Goal: Information Seeking & Learning: Find specific page/section

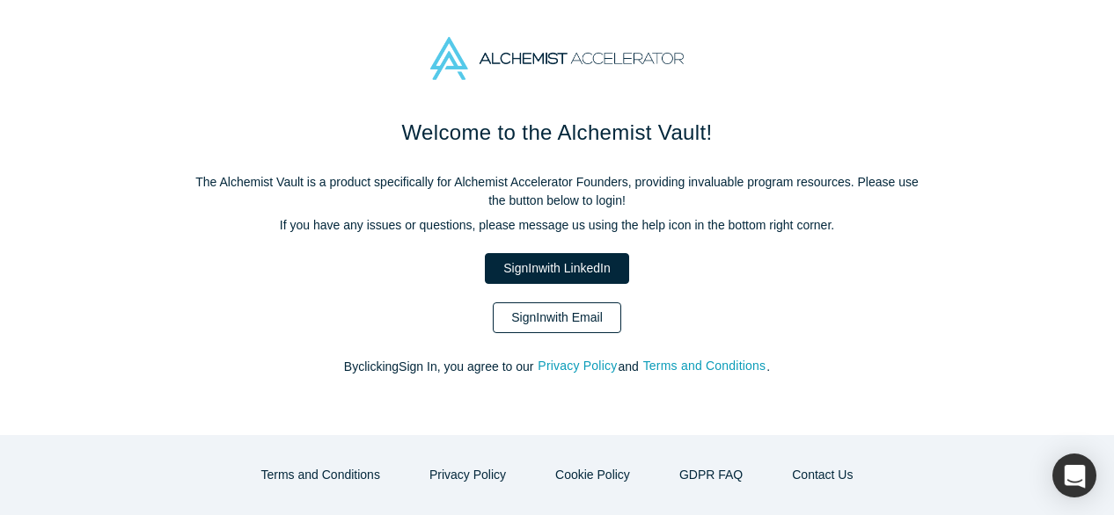
click at [567, 318] on link "Sign In with Email" at bounding box center [557, 318] width 128 height 31
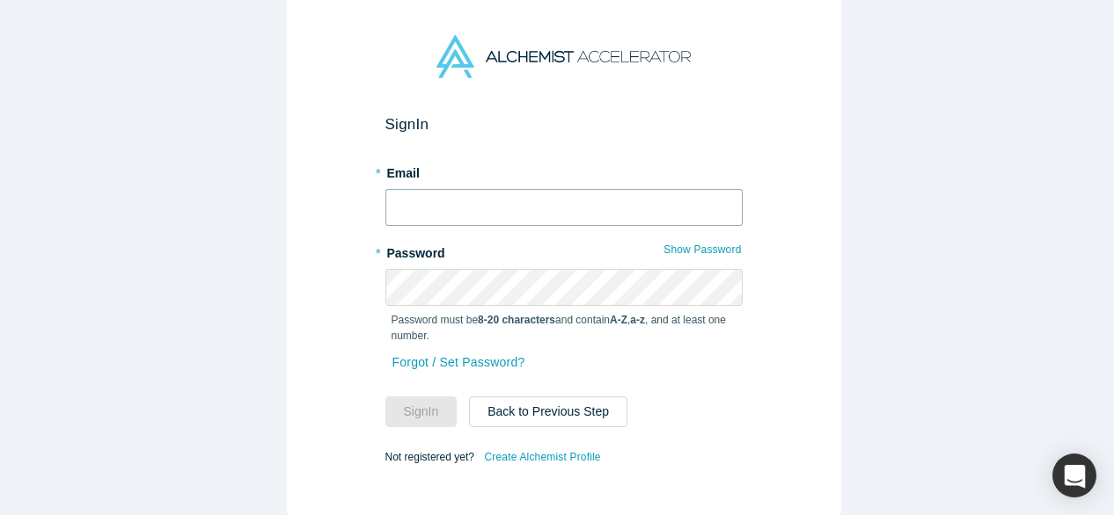
type input "[EMAIL_ADDRESS][DOMAIN_NAME]"
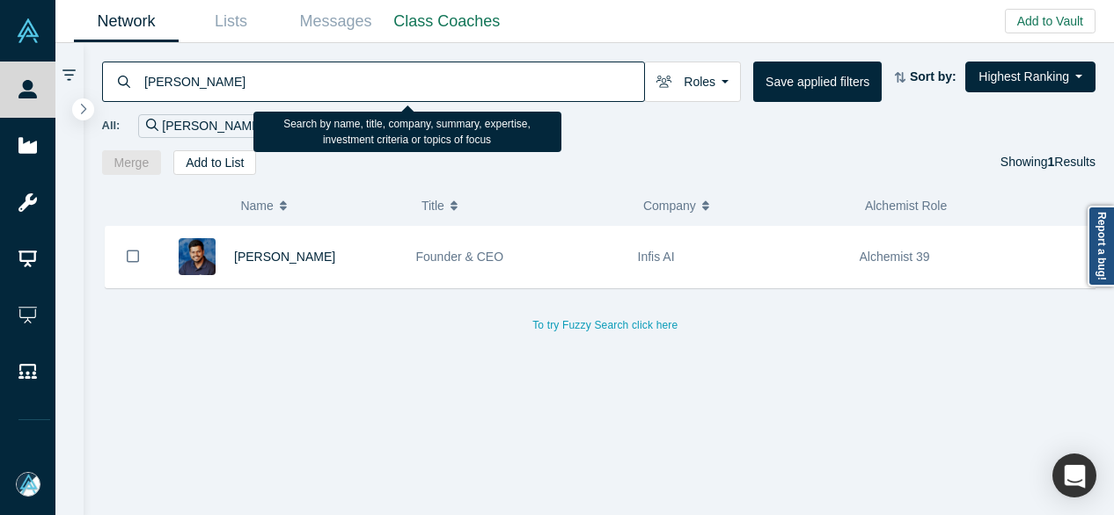
click at [352, 87] on input "[PERSON_NAME]" at bounding box center [393, 81] width 501 height 41
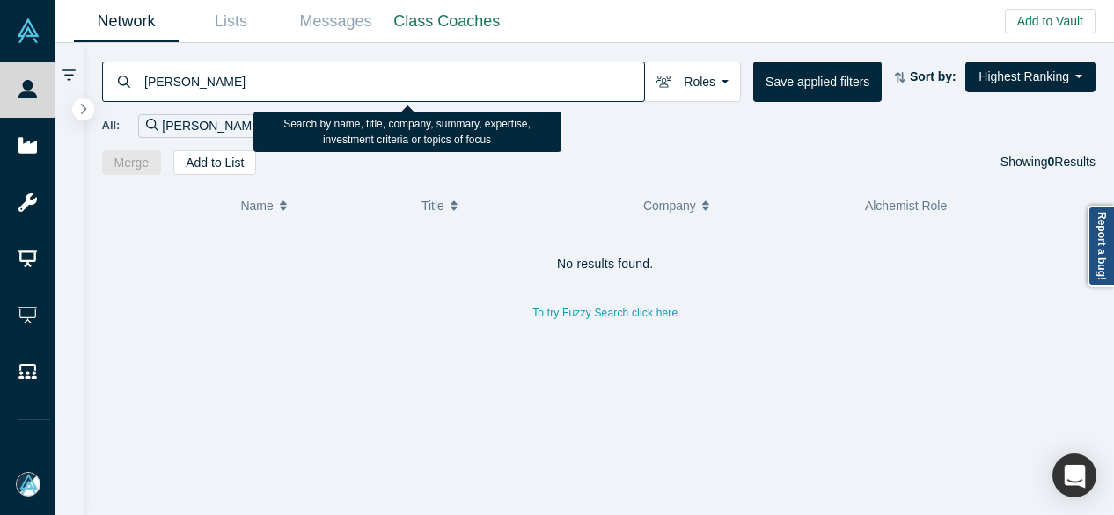
click at [399, 73] on input "[PERSON_NAME]" at bounding box center [393, 81] width 501 height 41
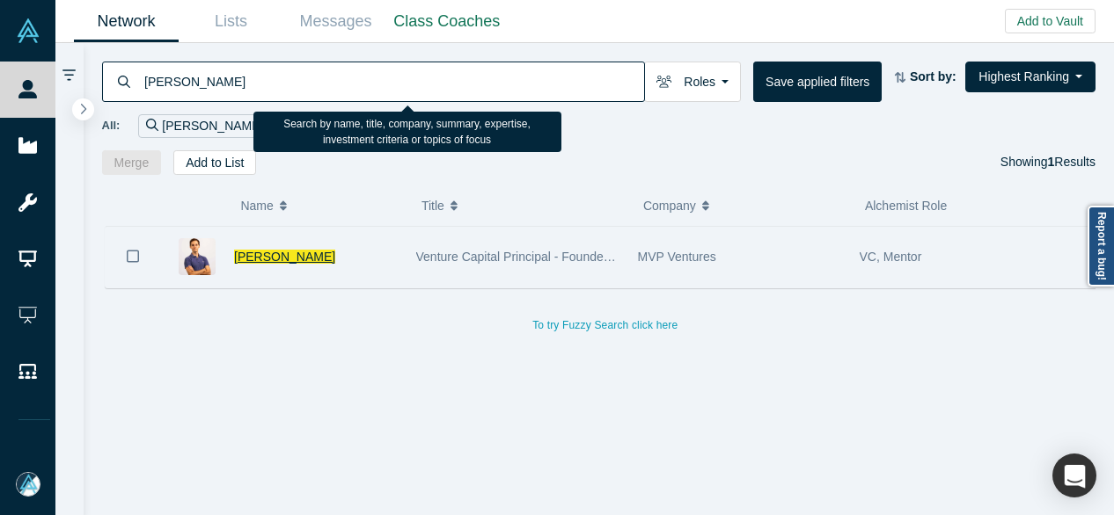
type input "[PERSON_NAME]"
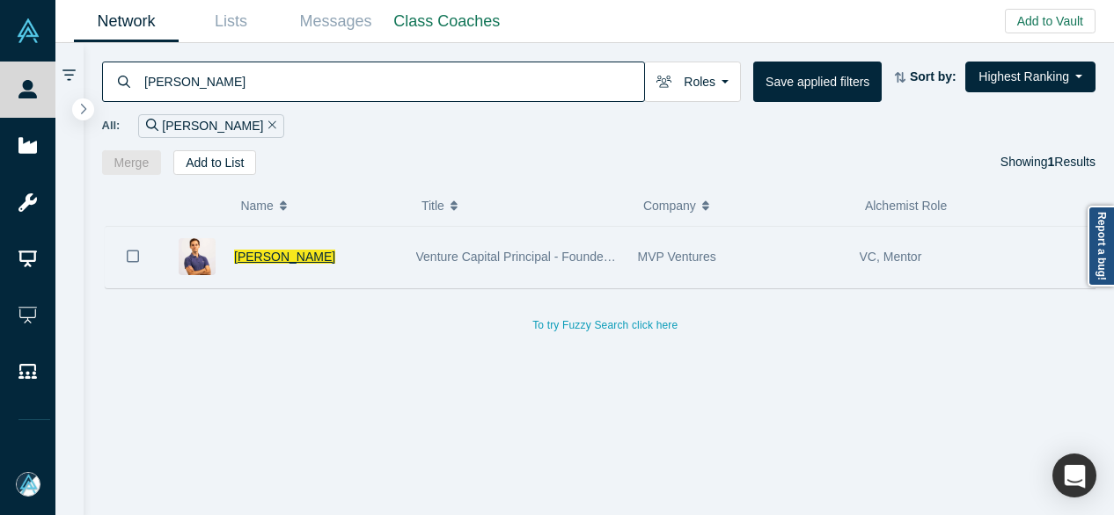
click at [273, 250] on span "[PERSON_NAME]" at bounding box center [284, 257] width 101 height 14
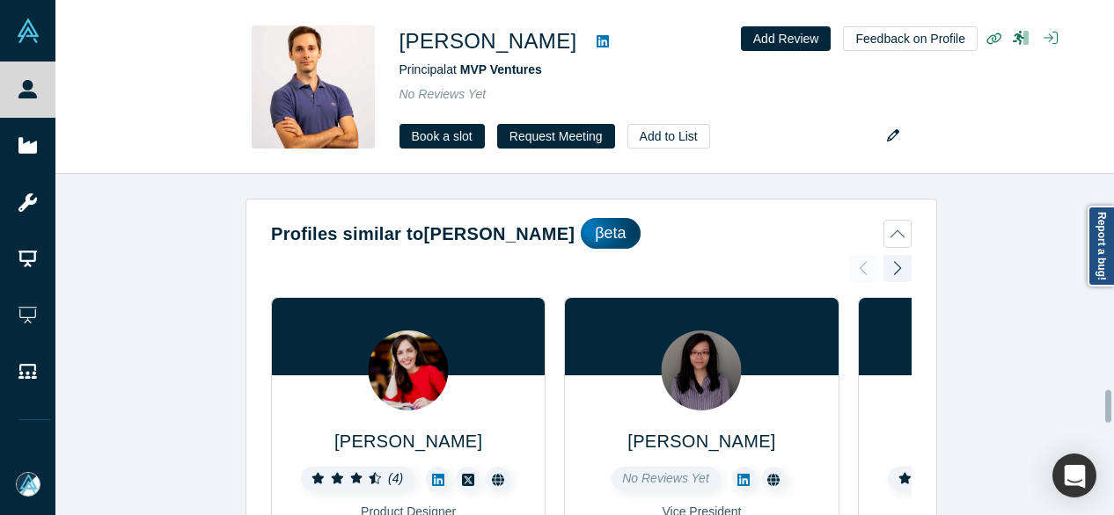
scroll to position [2303, 0]
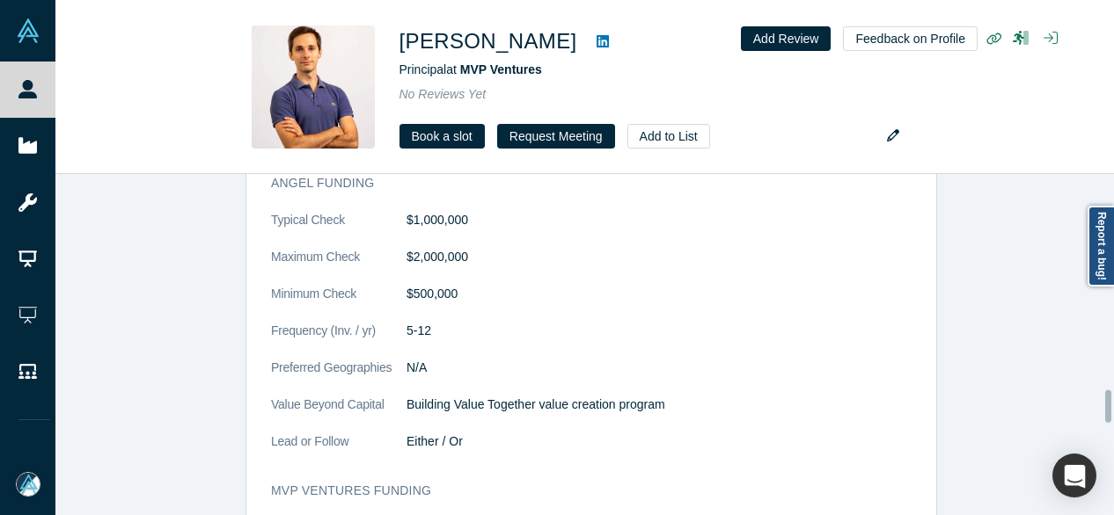
click at [1111, 406] on div at bounding box center [1109, 345] width 5 height 338
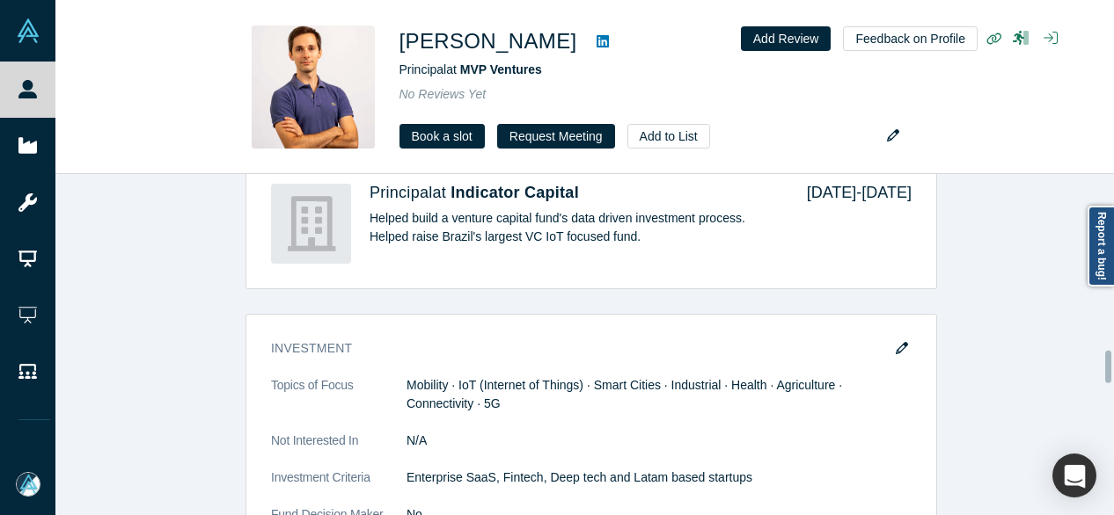
click at [1108, 367] on div at bounding box center [1109, 345] width 5 height 338
click at [1103, 351] on div "Account Messages Quota 20 Alchemist Roles VC · Mentor Vault Access/es N/A Conta…" at bounding box center [590, 511] width 1071 height 2837
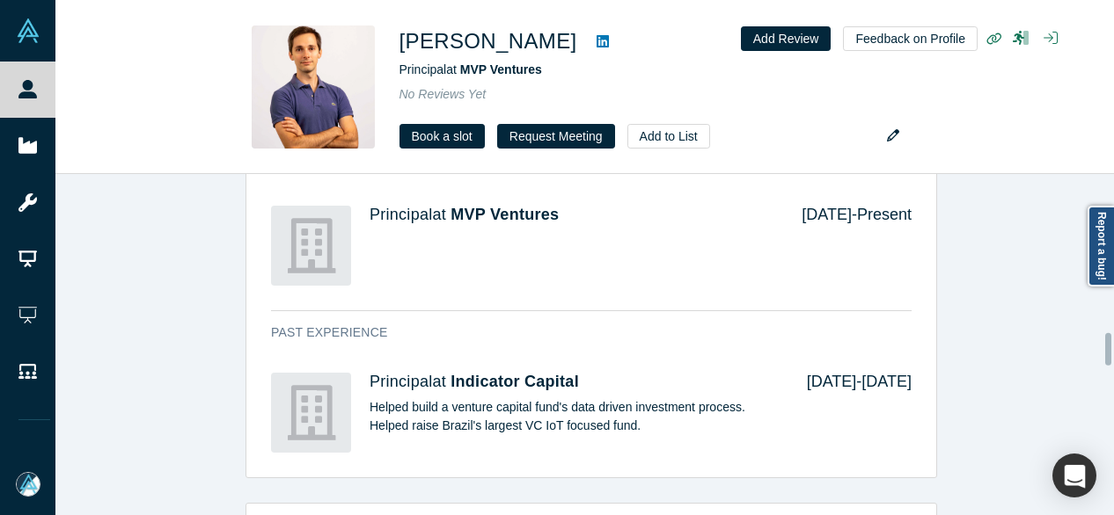
click at [1110, 349] on div at bounding box center [1109, 345] width 5 height 338
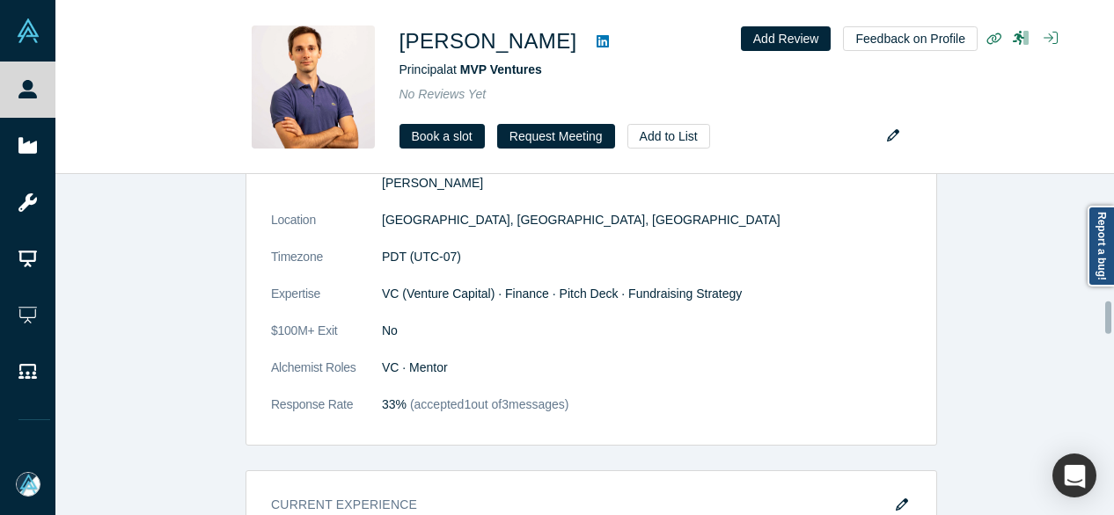
click at [1108, 318] on div at bounding box center [1109, 345] width 5 height 338
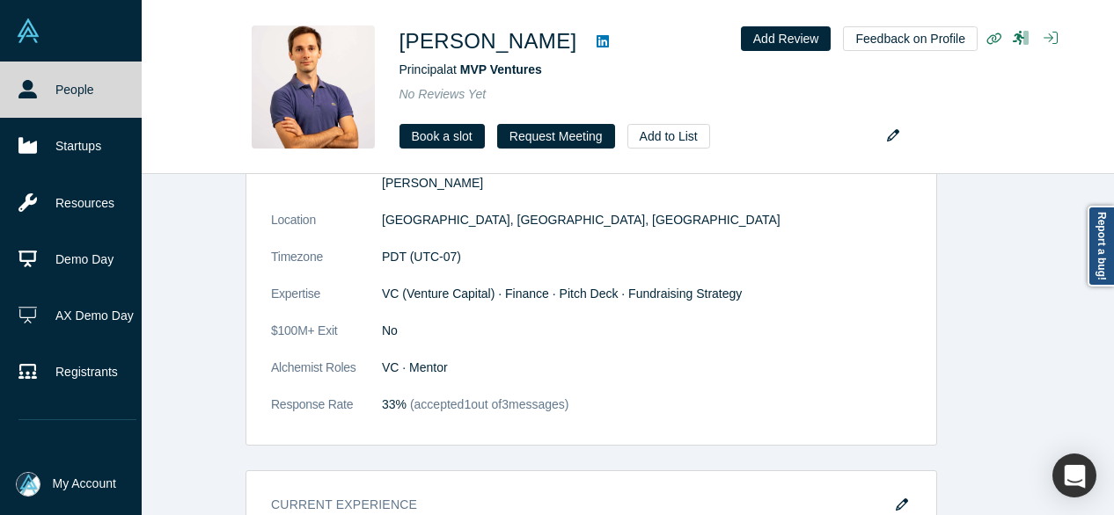
click at [35, 97] on icon at bounding box center [27, 89] width 18 height 18
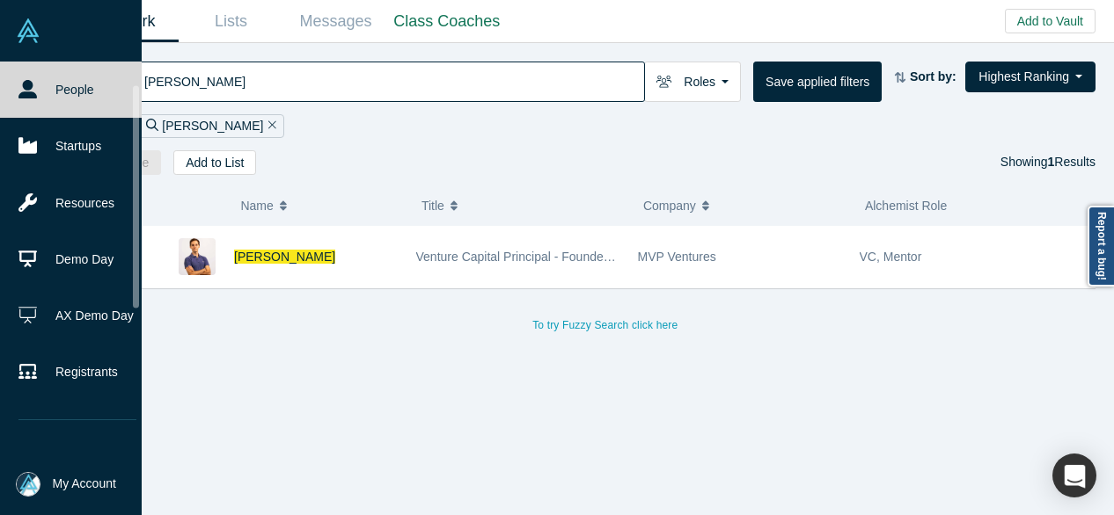
scroll to position [295, 0]
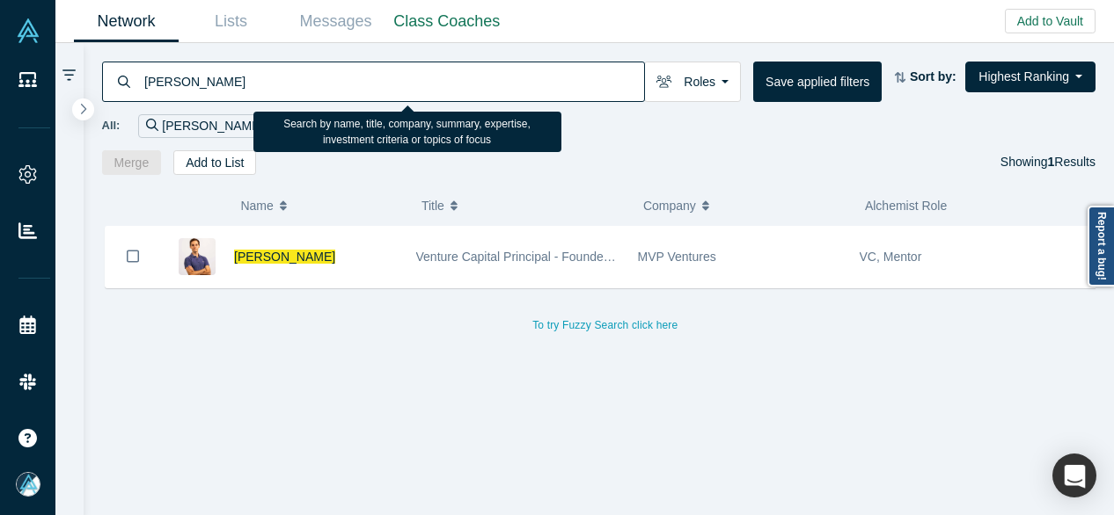
click at [277, 91] on input "[PERSON_NAME]" at bounding box center [393, 81] width 501 height 41
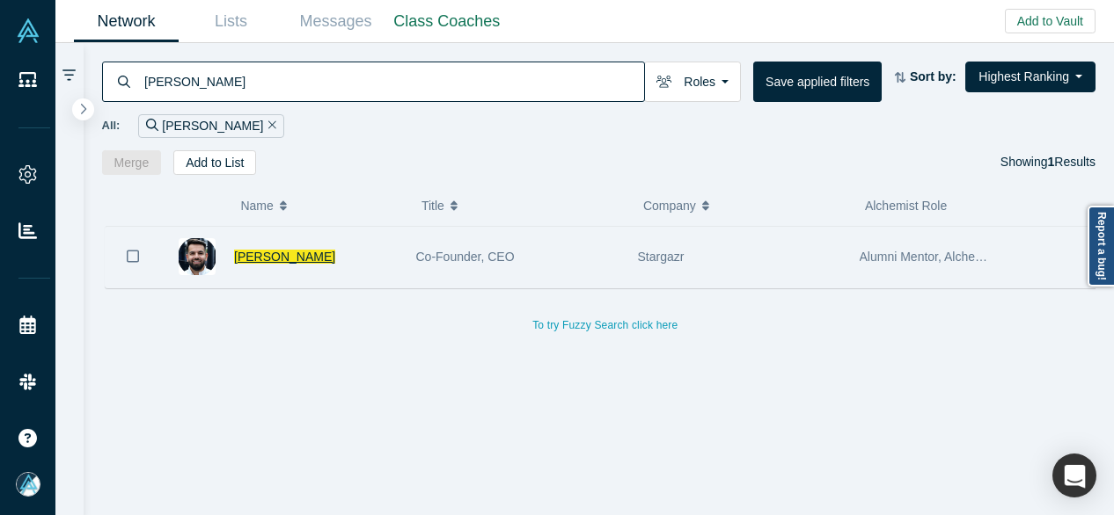
type input "[PERSON_NAME]"
click at [278, 252] on span "[PERSON_NAME]" at bounding box center [284, 257] width 101 height 14
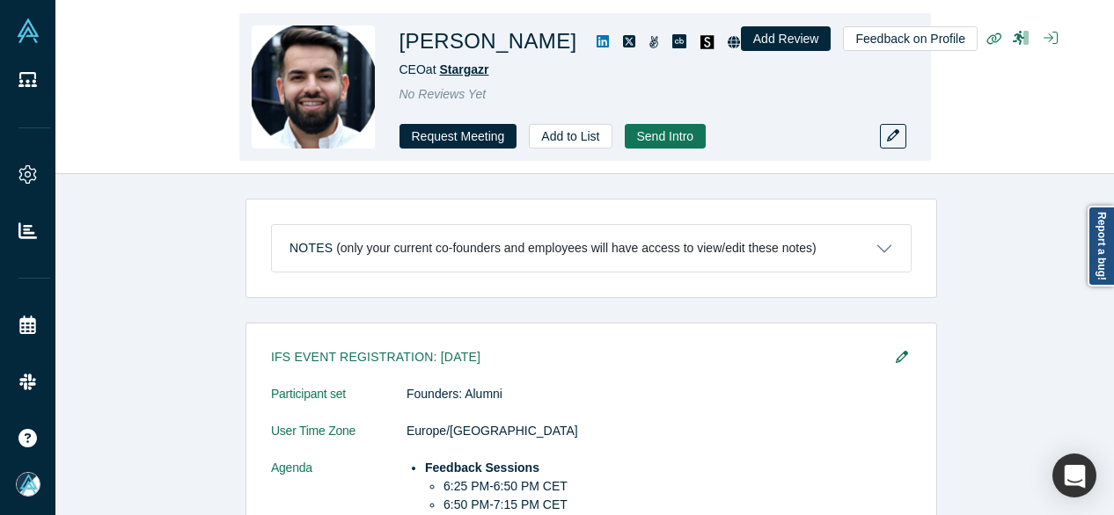
click at [466, 69] on span "Stargazr" at bounding box center [463, 69] width 49 height 14
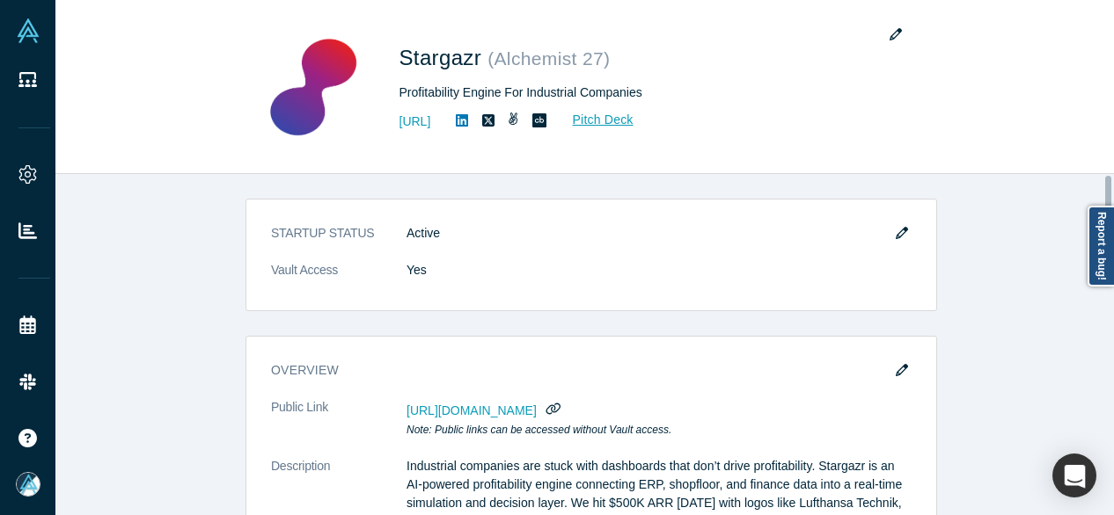
scroll to position [1097, 0]
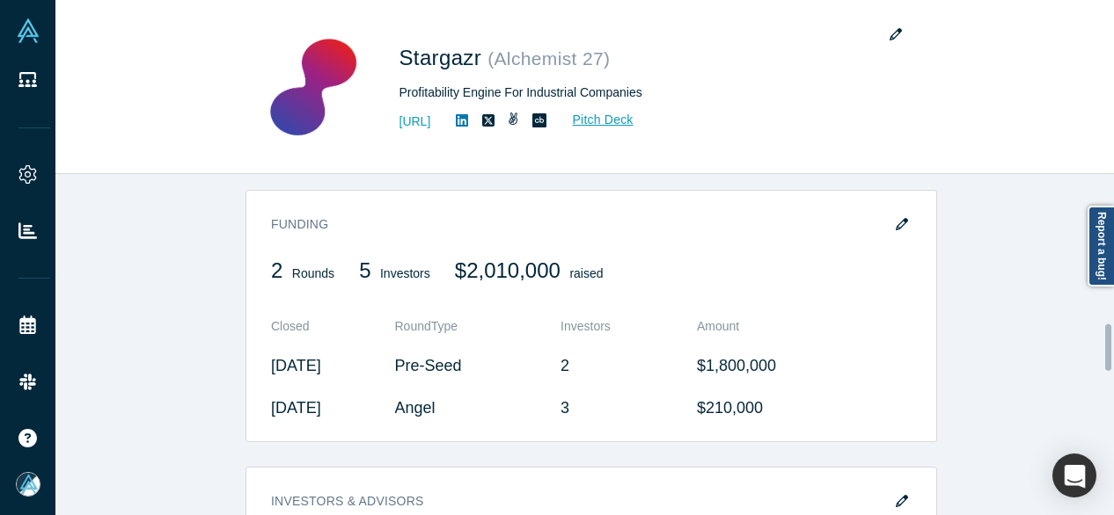
click at [1111, 347] on div at bounding box center [1109, 345] width 5 height 338
click at [1105, 390] on div "STARTUP STATUS Active Vault Access Yes overview Public Link [URL][DOMAIN_NAME] …" at bounding box center [590, 351] width 1071 height 355
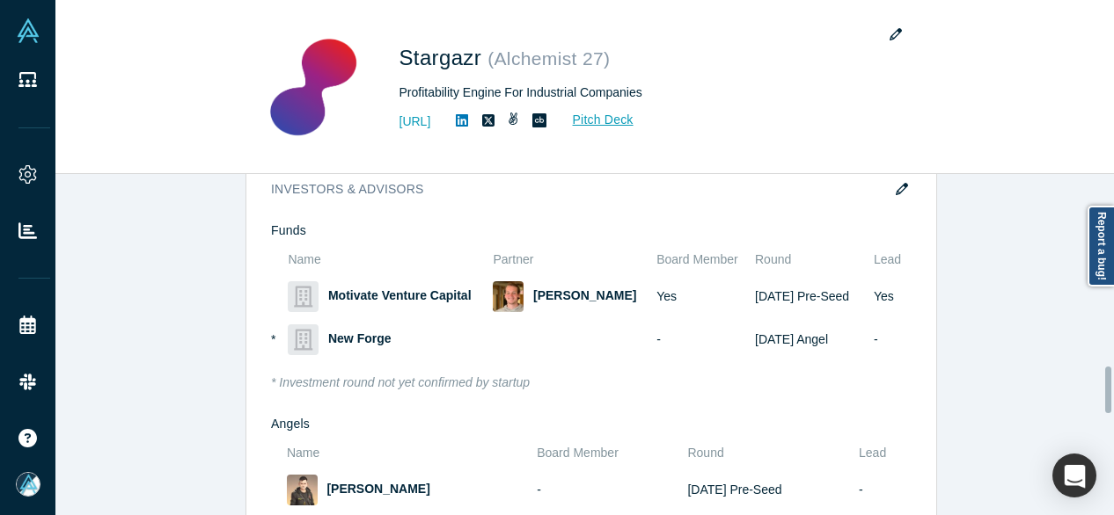
click at [1110, 390] on div at bounding box center [1109, 345] width 5 height 338
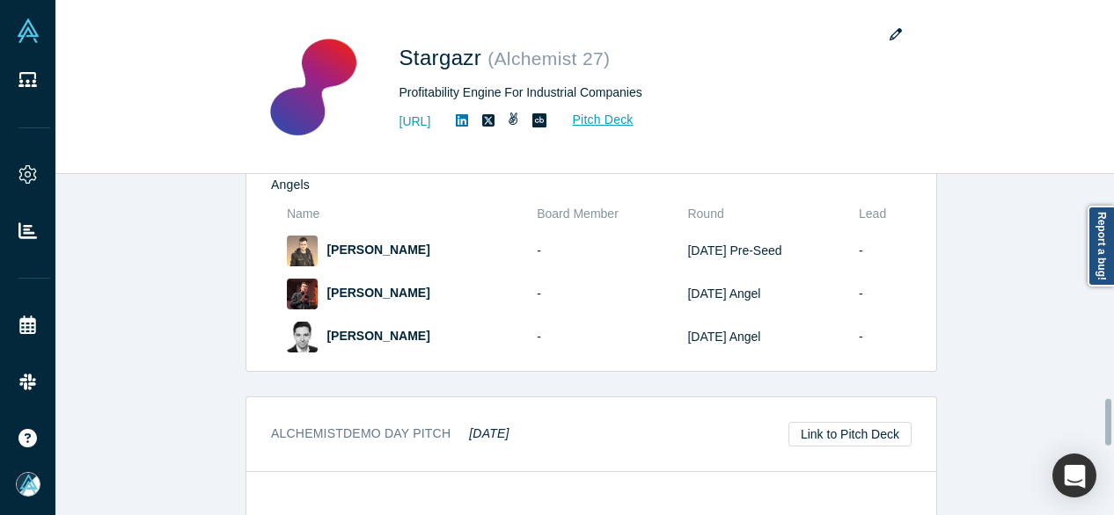
click at [1111, 422] on div at bounding box center [1109, 345] width 5 height 338
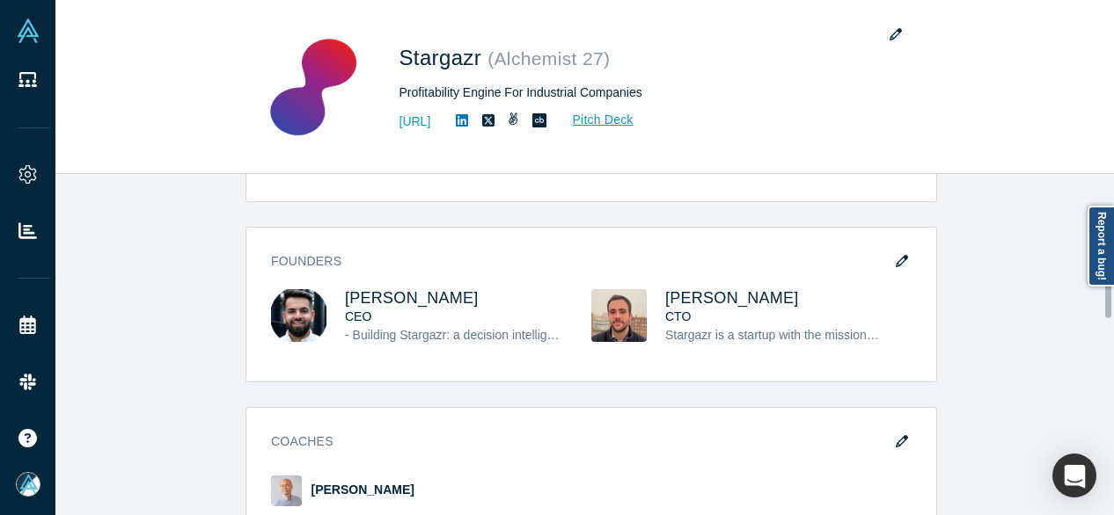
scroll to position [706, 0]
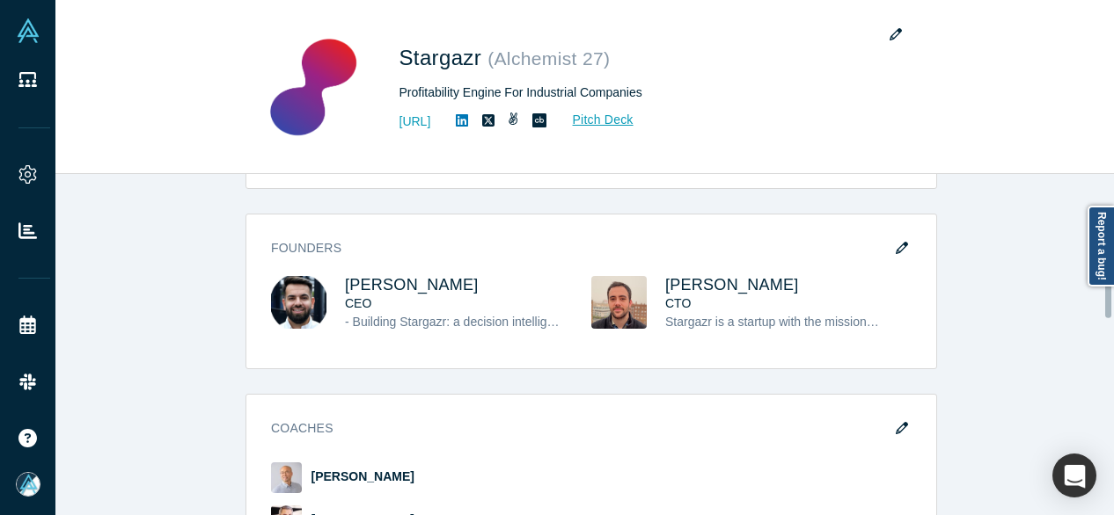
drag, startPoint x: 1112, startPoint y: 423, endPoint x: 1115, endPoint y: 298, distance: 125.0
click at [1113, 298] on html "People Startups Resources Demo Day AX Demo Day Registrants Settings Dashboard E…" at bounding box center [557, 257] width 1114 height 515
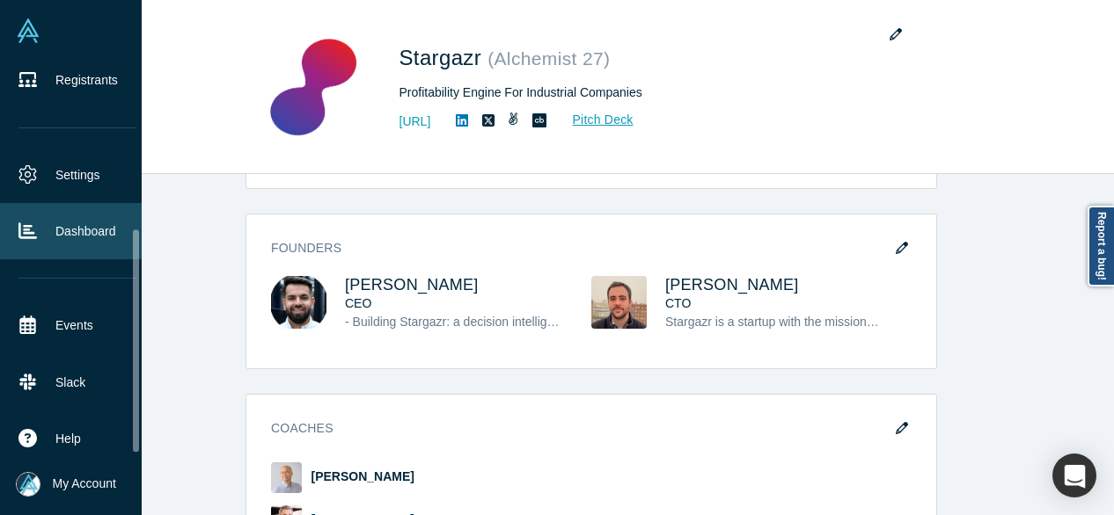
click at [141, 203] on link "Dashboard" at bounding box center [77, 231] width 155 height 56
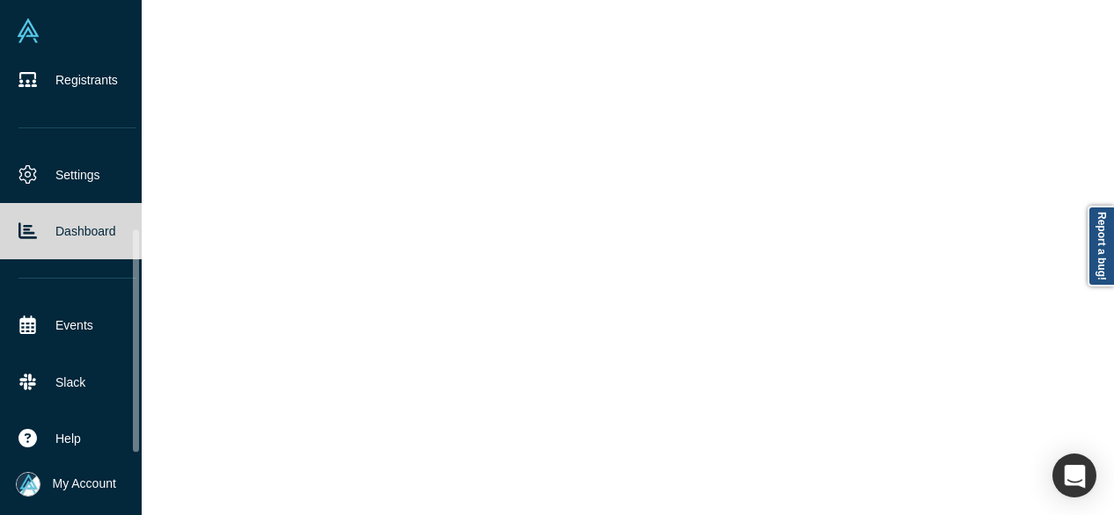
click at [141, 203] on link "Dashboard" at bounding box center [77, 231] width 155 height 56
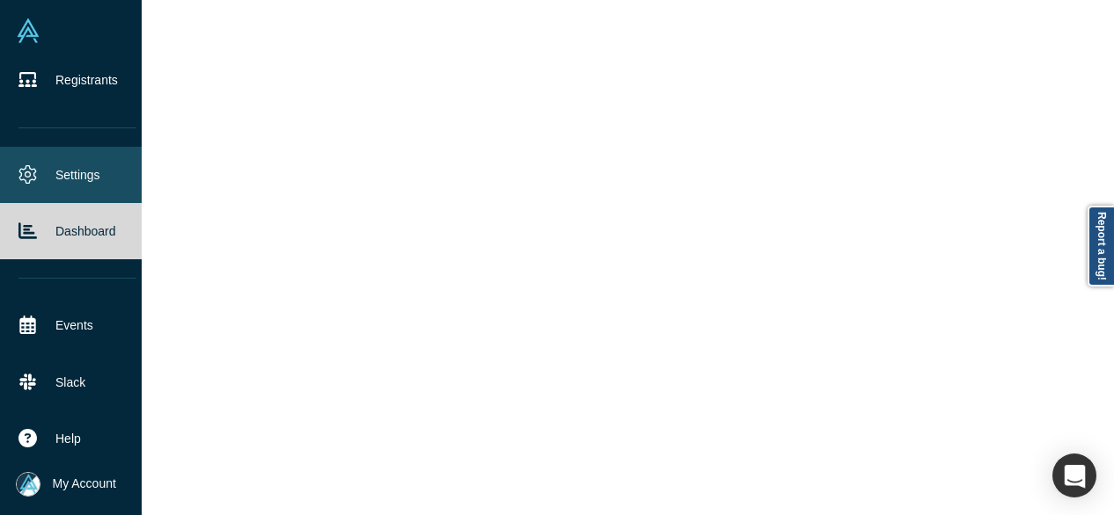
click at [141, 163] on link "Settings" at bounding box center [77, 175] width 155 height 56
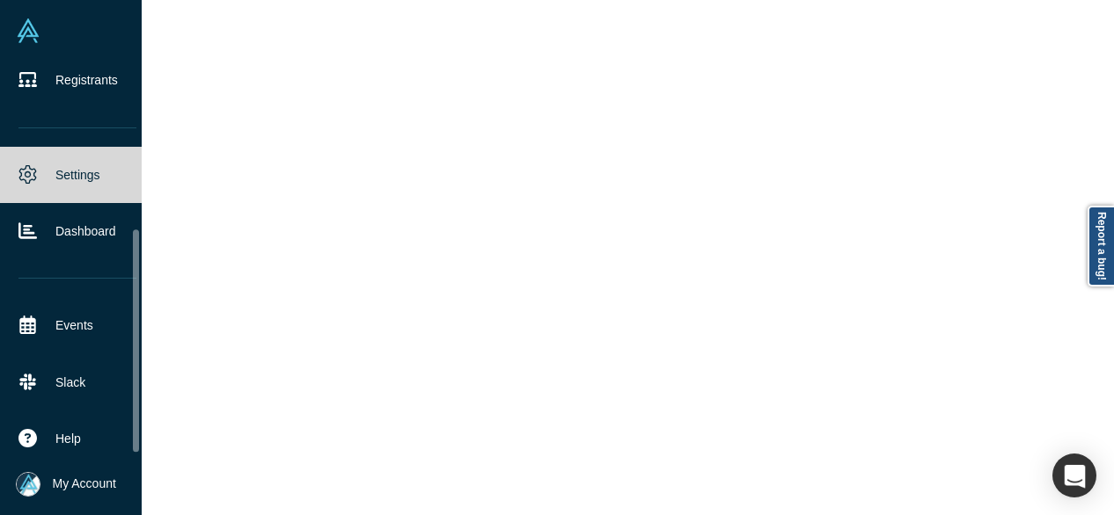
scroll to position [169, 0]
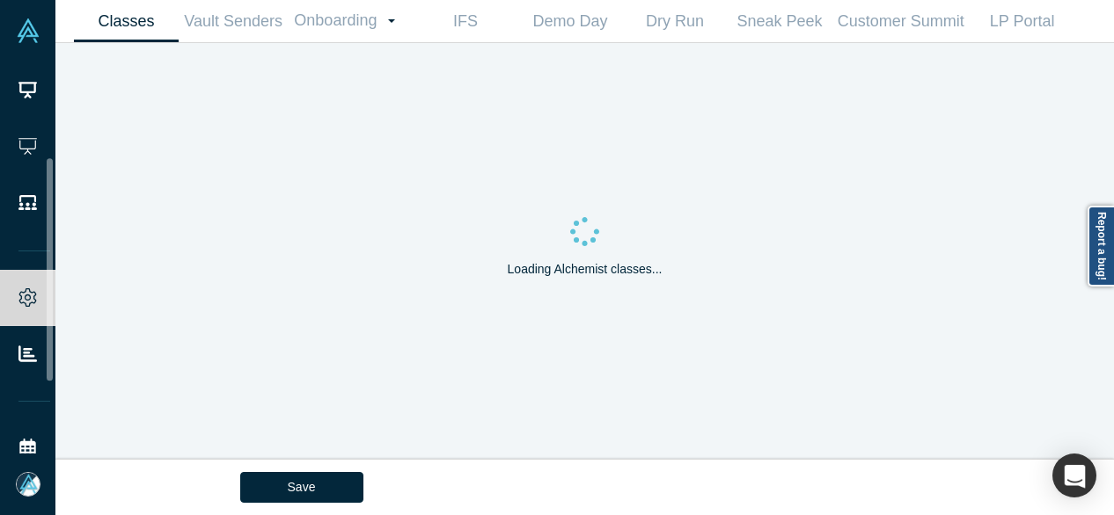
click at [143, 266] on div "People Startups Resources Demo Day AX Demo Day Registrants Settings Dashboard E…" at bounding box center [557, 257] width 1114 height 515
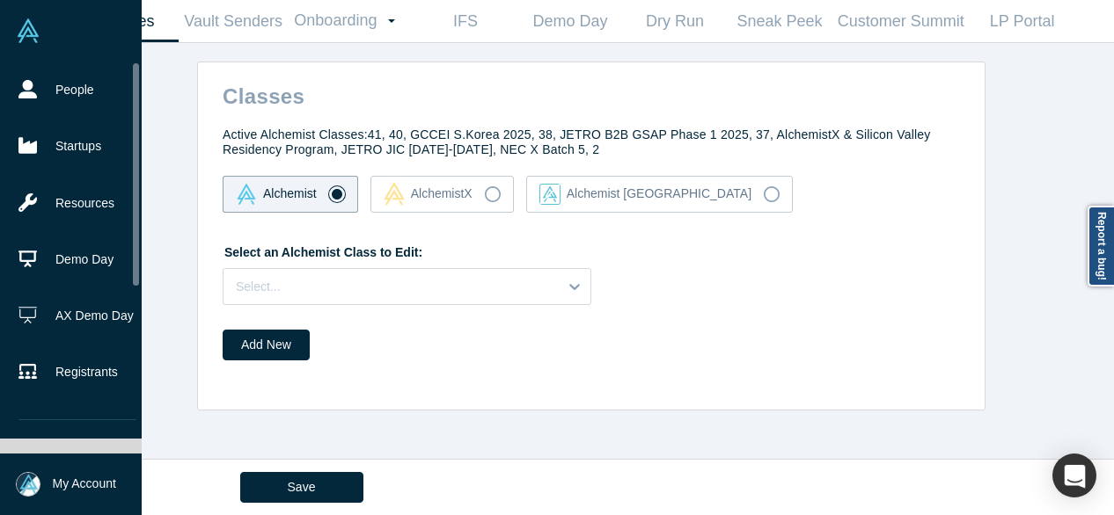
drag, startPoint x: 137, startPoint y: 220, endPoint x: 135, endPoint y: 80, distance: 139.9
click at [135, 80] on div at bounding box center [136, 174] width 6 height 223
click at [83, 78] on link "People" at bounding box center [77, 90] width 155 height 56
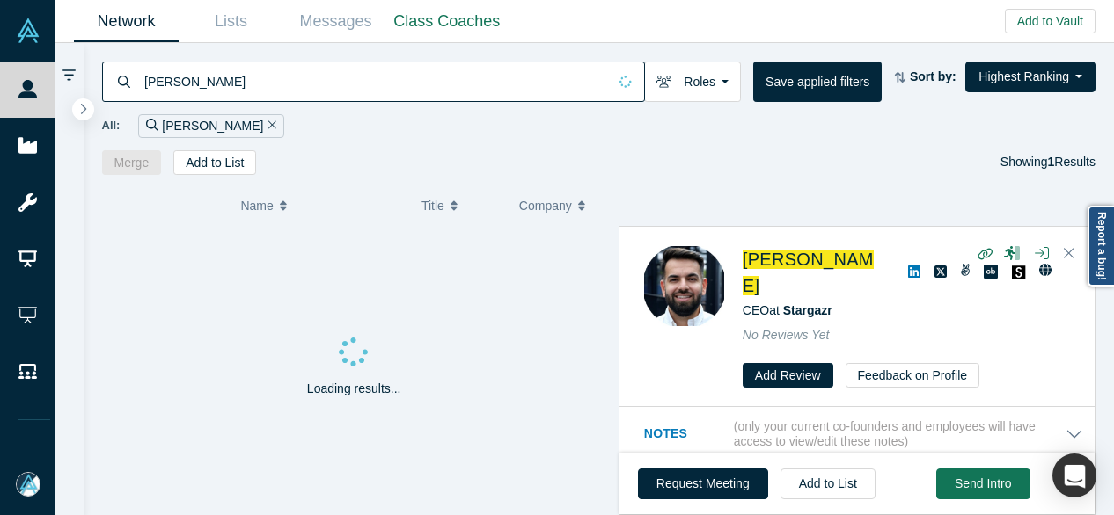
click at [236, 73] on input "[PERSON_NAME]" at bounding box center [375, 81] width 464 height 41
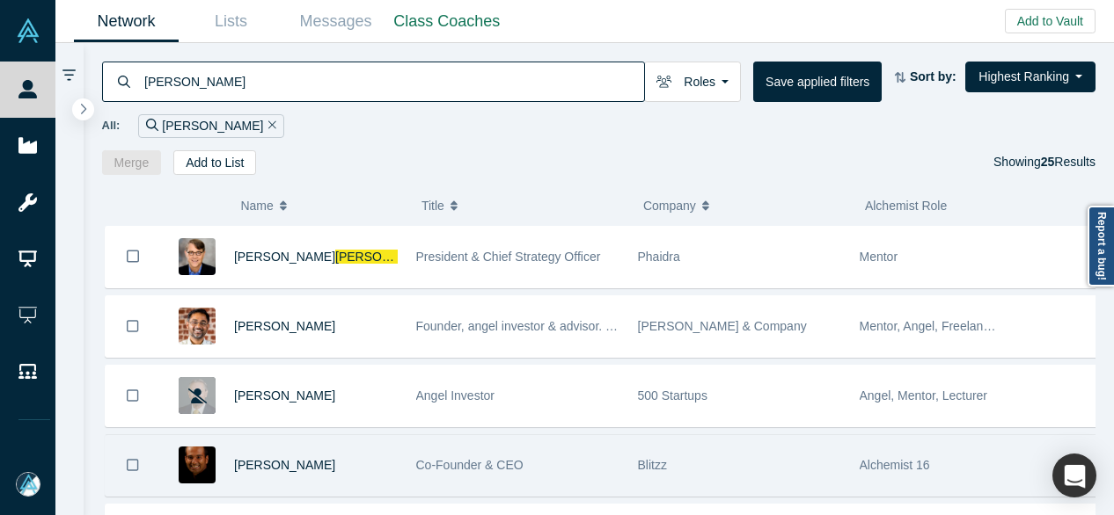
type input "[PERSON_NAME]"
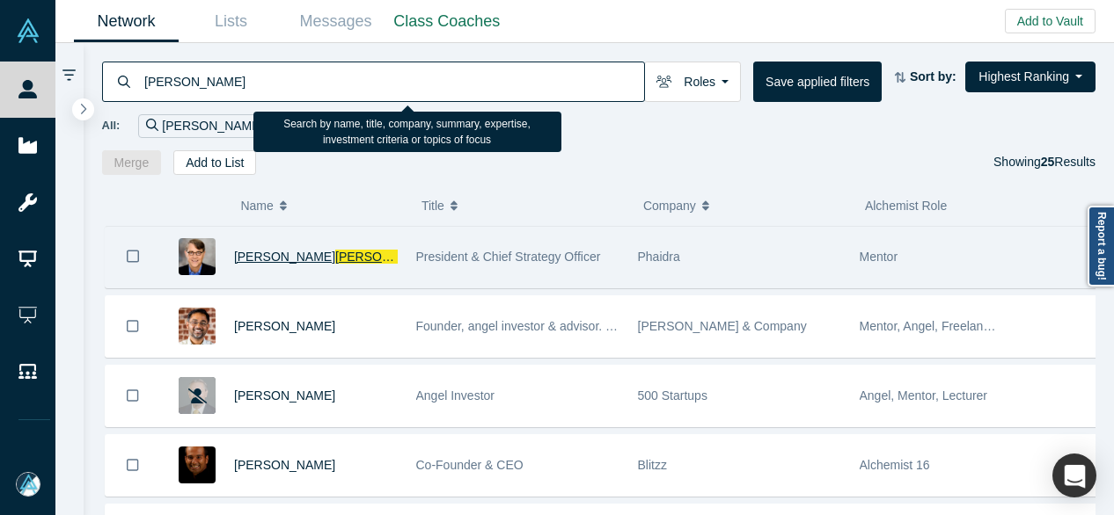
click at [335, 259] on span "[PERSON_NAME]" at bounding box center [385, 257] width 101 height 14
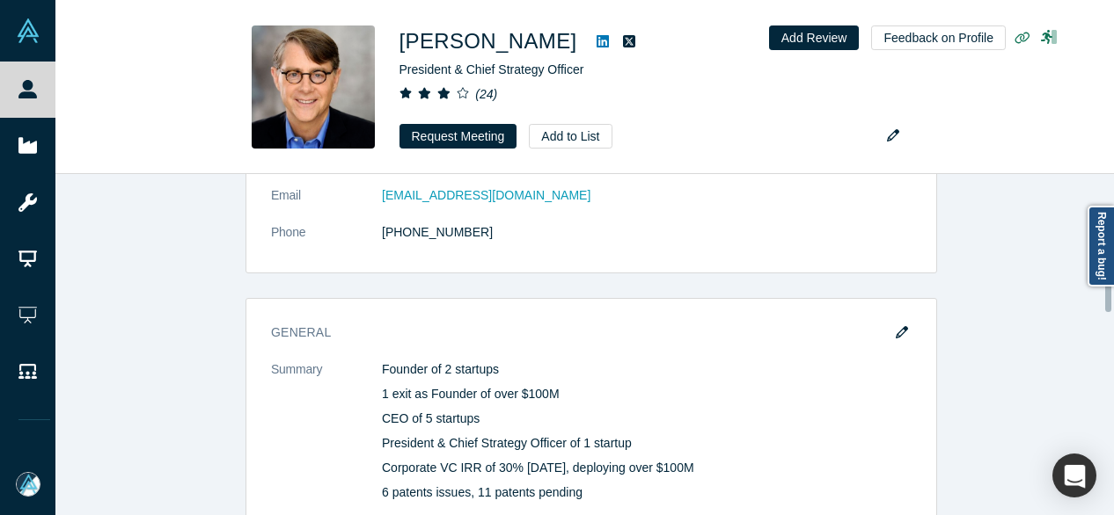
scroll to position [420, 0]
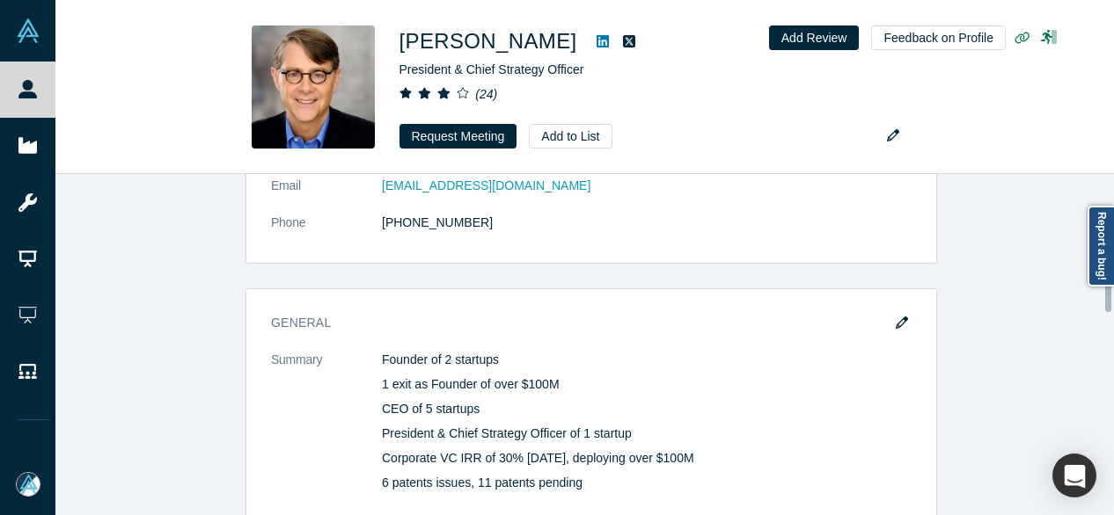
drag, startPoint x: 1108, startPoint y: 194, endPoint x: 1100, endPoint y: 268, distance: 75.1
click at [1100, 268] on body "People Startups Resources Demo Day AX Demo Day Registrants Settings Dashboard E…" at bounding box center [557, 257] width 1114 height 515
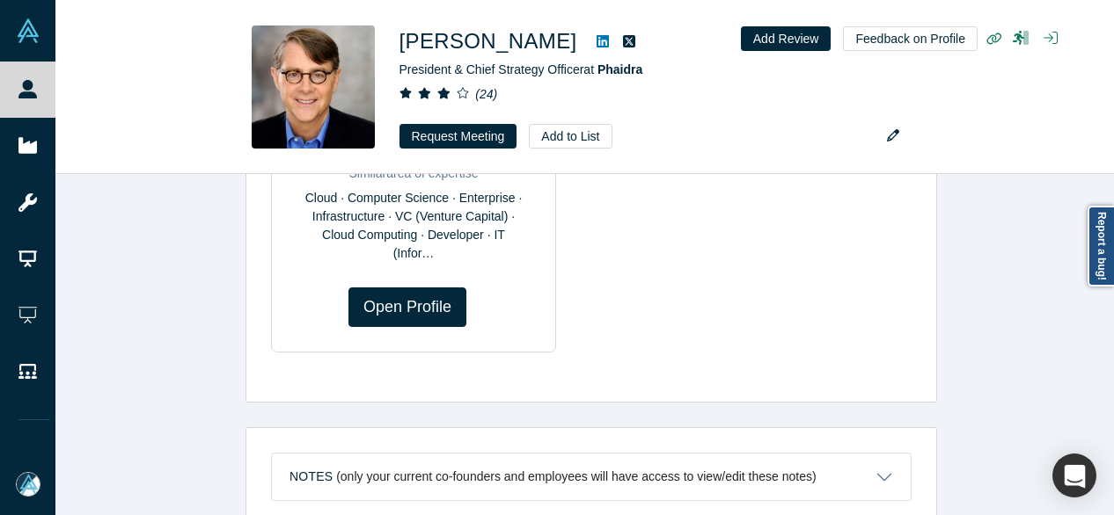
scroll to position [1239, 0]
